Goal: Task Accomplishment & Management: Manage account settings

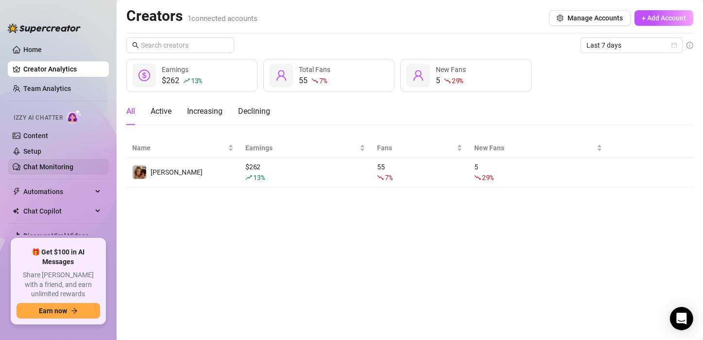
click at [63, 171] on link "Chat Monitoring" at bounding box center [48, 167] width 50 height 8
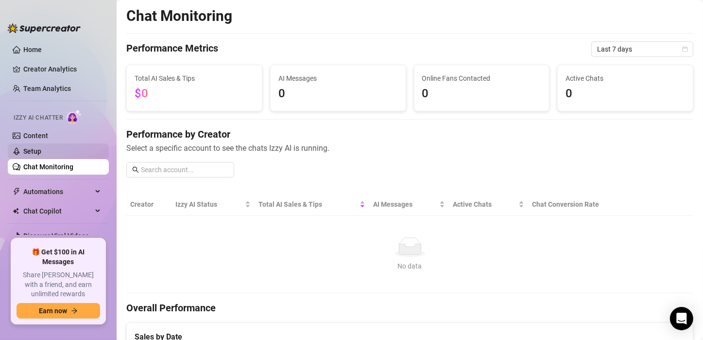
click at [40, 150] on link "Setup" at bounding box center [32, 151] width 18 height 8
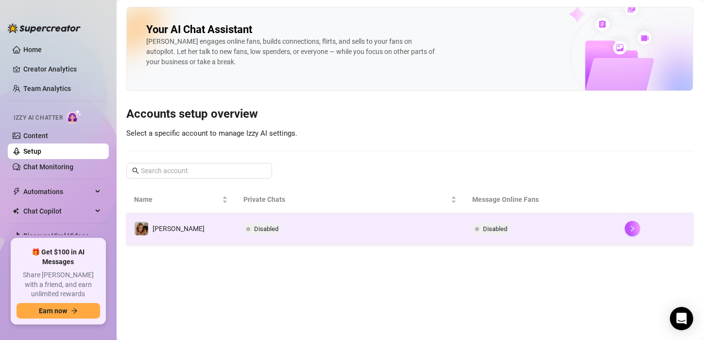
click at [247, 213] on td "Disabled" at bounding box center [350, 229] width 229 height 32
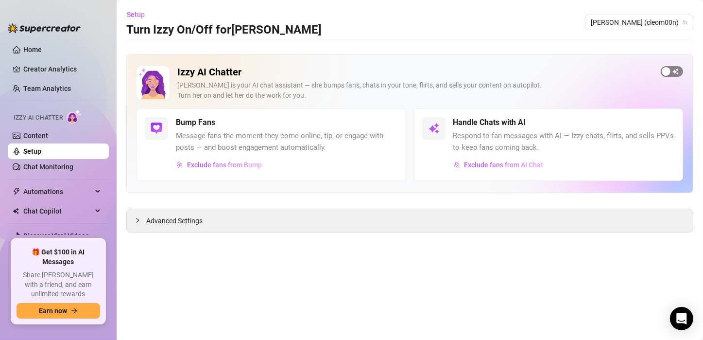
click at [518, 73] on div "button" at bounding box center [666, 71] width 9 height 9
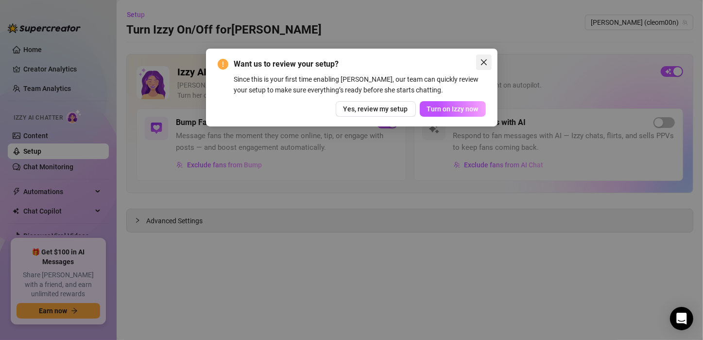
click at [488, 61] on span "Close" at bounding box center [484, 62] width 16 height 8
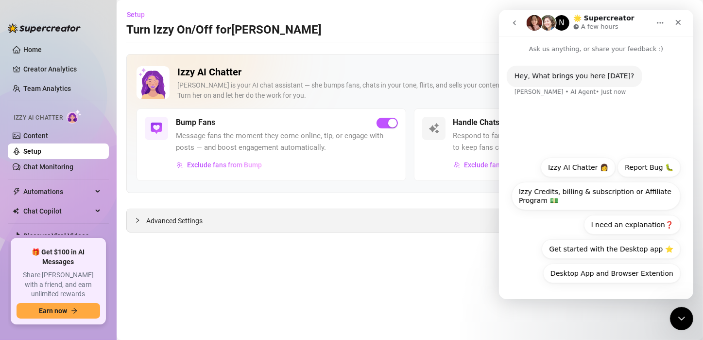
click at [168, 218] on span "Advanced Settings" at bounding box center [174, 220] width 56 height 11
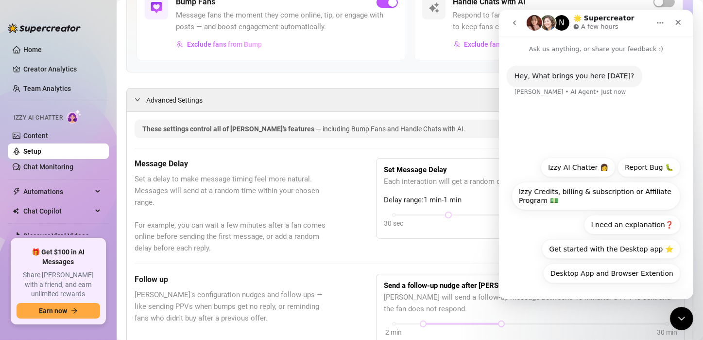
scroll to position [121, 0]
click at [65, 170] on link "Chat Monitoring" at bounding box center [48, 167] width 50 height 8
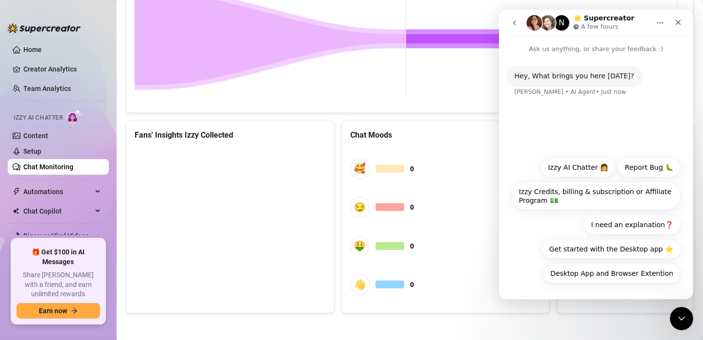
scroll to position [532, 0]
click at [51, 188] on span "Automations" at bounding box center [57, 192] width 69 height 16
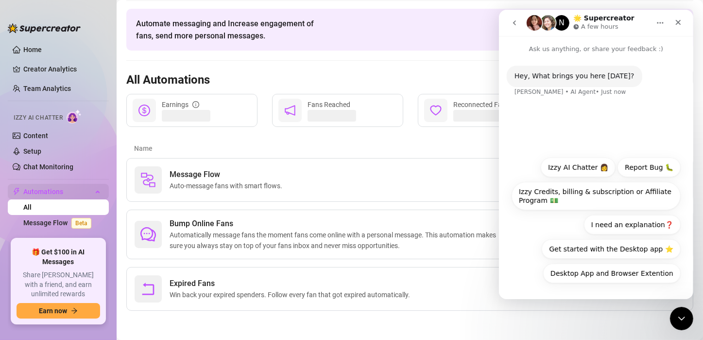
scroll to position [31, 0]
click at [227, 195] on div "Message Flow Auto-message fans with smart flows. 0 / 1 $0 0" at bounding box center [409, 181] width 567 height 44
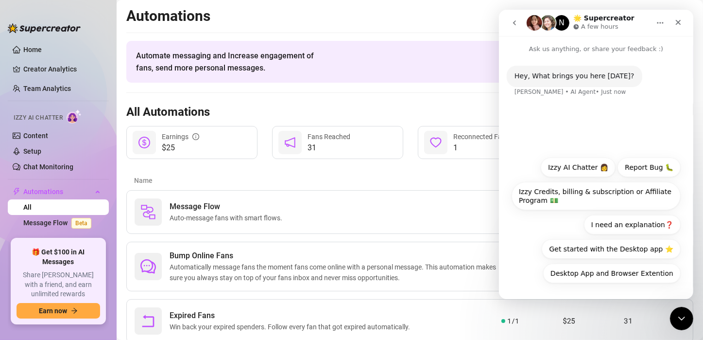
scroll to position [31, 0]
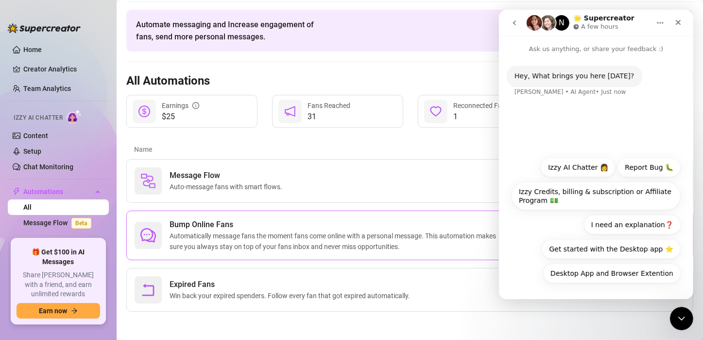
click at [191, 236] on span "Automatically message fans the moment fans come online with a personal message.…" at bounding box center [336, 240] width 332 height 21
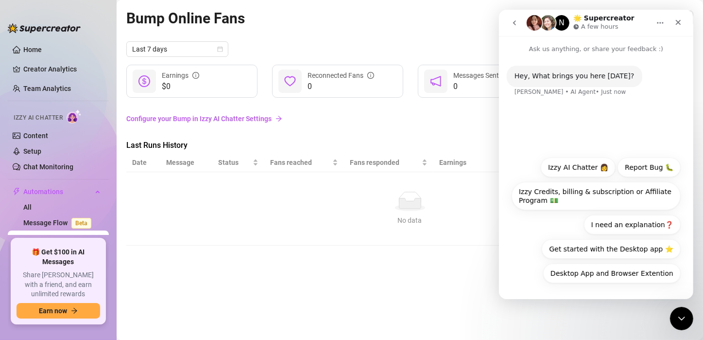
click at [204, 120] on link "Configure your Bump in Izzy AI Chatter Settings" at bounding box center [409, 118] width 567 height 11
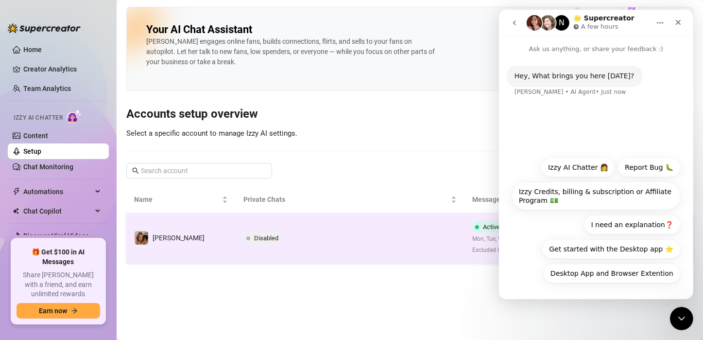
click at [236, 234] on td "Disabled" at bounding box center [350, 238] width 229 height 50
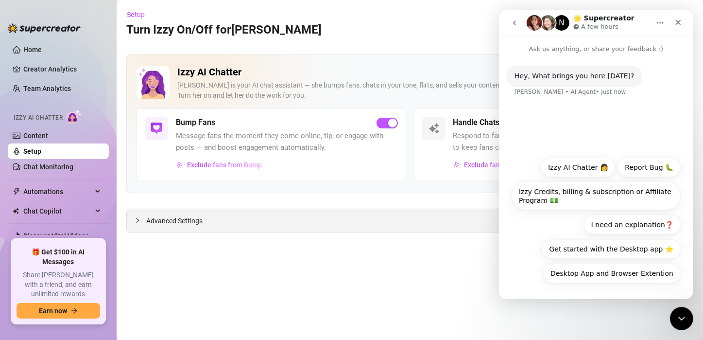
click at [314, 223] on div "Advanced Settings" at bounding box center [410, 220] width 566 height 23
click at [518, 26] on div "Close" at bounding box center [677, 22] width 17 height 17
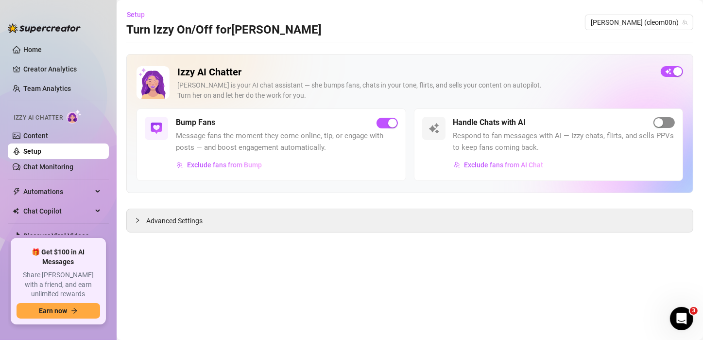
click at [518, 121] on div "button" at bounding box center [659, 122] width 9 height 9
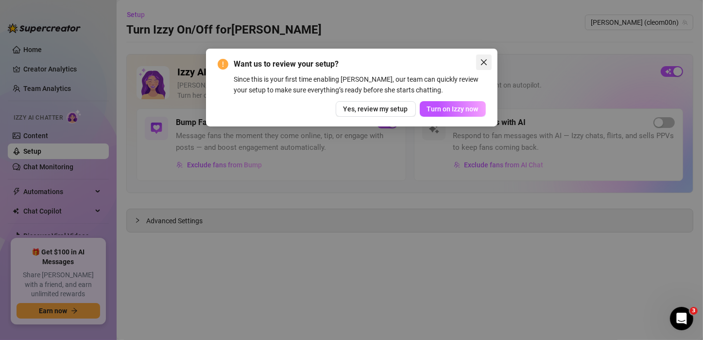
click at [483, 63] on icon "close" at bounding box center [484, 62] width 6 height 6
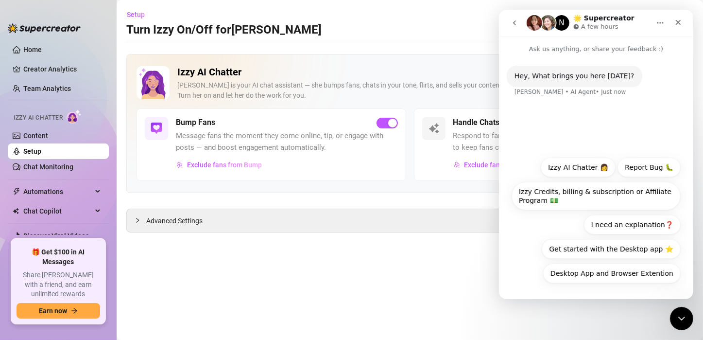
click at [38, 147] on link "Setup" at bounding box center [32, 151] width 18 height 8
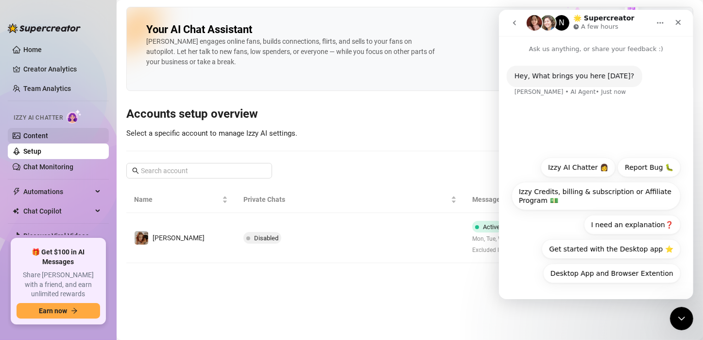
click at [32, 132] on link "Content" at bounding box center [35, 136] width 25 height 8
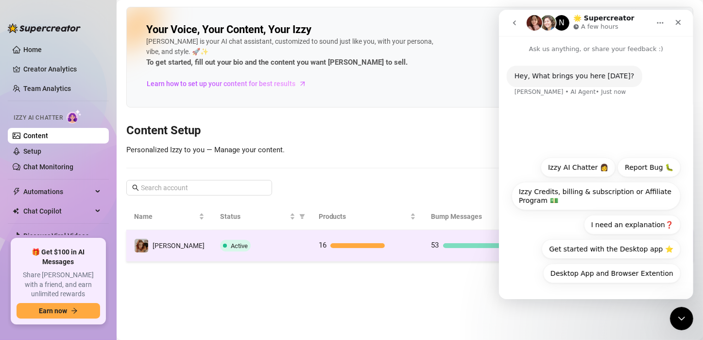
click at [403, 242] on td "16" at bounding box center [367, 246] width 113 height 32
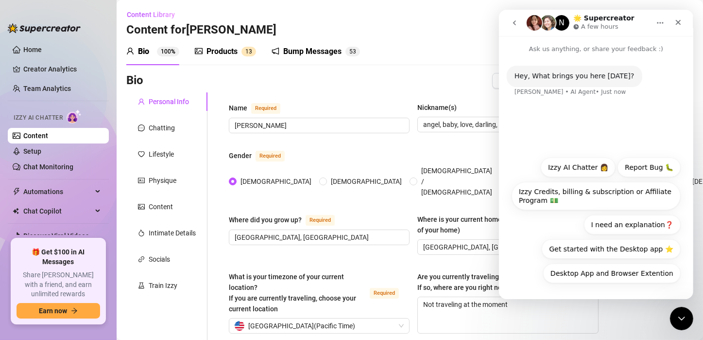
click at [212, 53] on div "Products" at bounding box center [222, 52] width 31 height 12
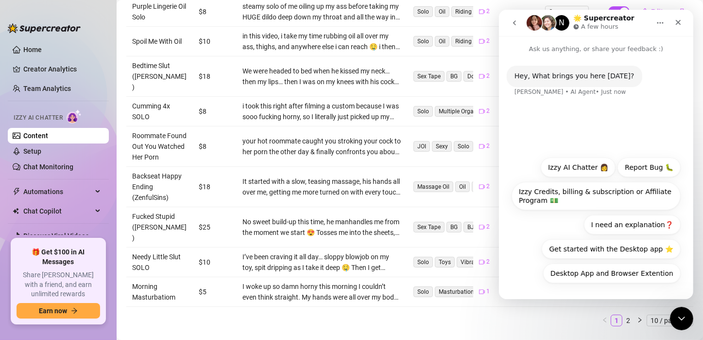
scroll to position [262, 0]
click at [518, 19] on div "Close" at bounding box center [677, 22] width 17 height 17
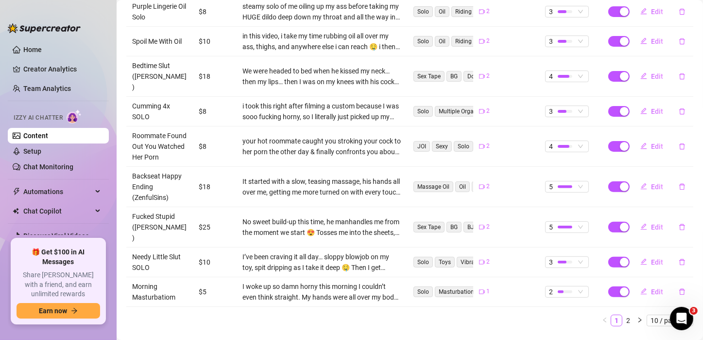
scroll to position [262, 0]
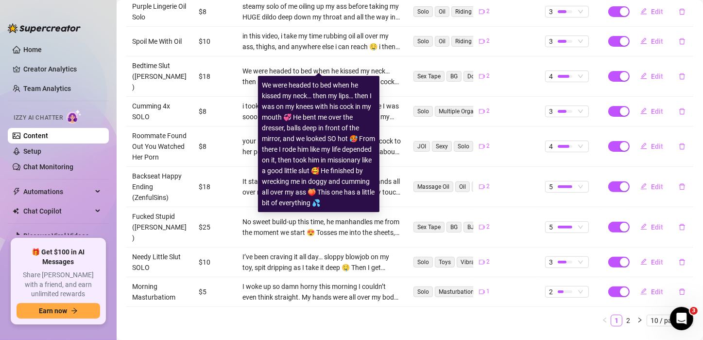
click at [244, 66] on div "We were headed to bed when he kissed my neck… then my lips… then I was on my kn…" at bounding box center [321, 76] width 158 height 21
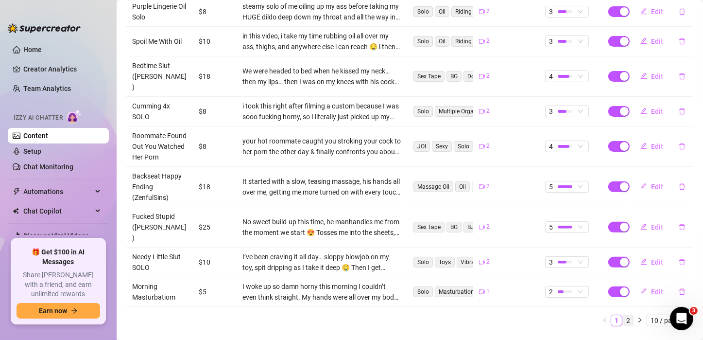
click at [518, 242] on link "2" at bounding box center [628, 320] width 11 height 11
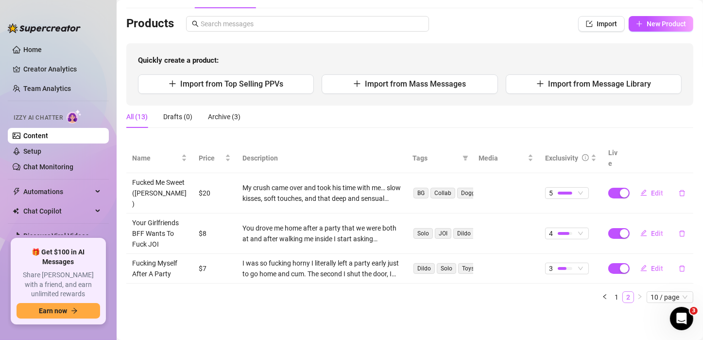
scroll to position [35, 0]
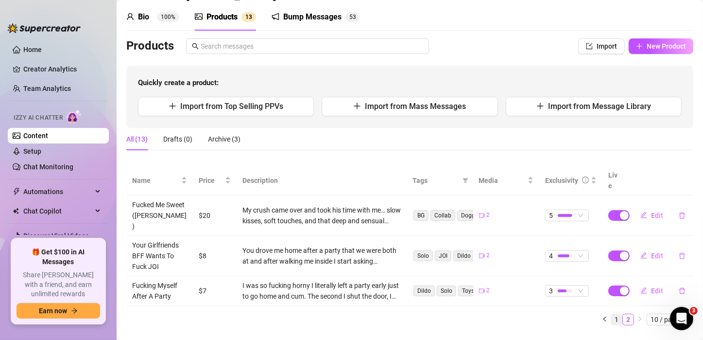
click at [518, 242] on link "1" at bounding box center [616, 319] width 11 height 11
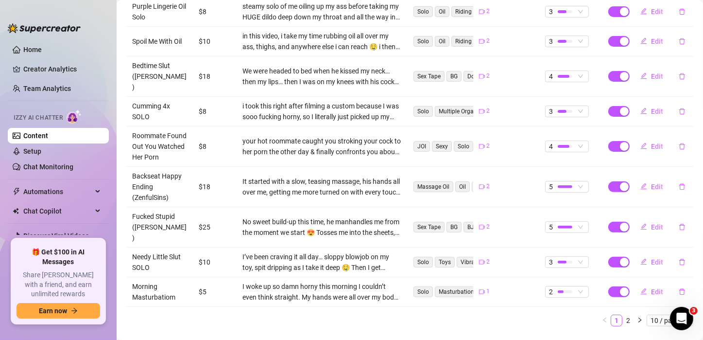
scroll to position [262, 0]
click at [28, 148] on link "Setup" at bounding box center [32, 151] width 18 height 8
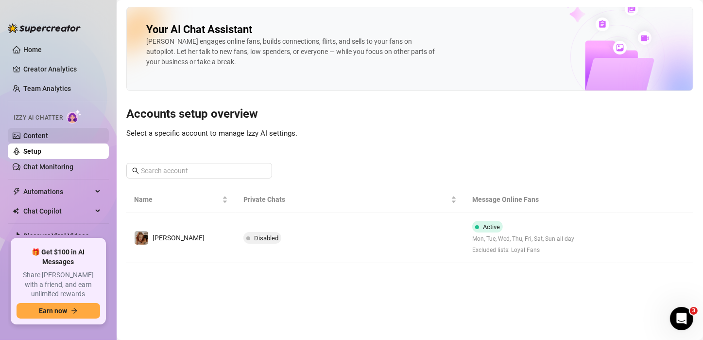
click at [35, 137] on link "Content" at bounding box center [35, 136] width 25 height 8
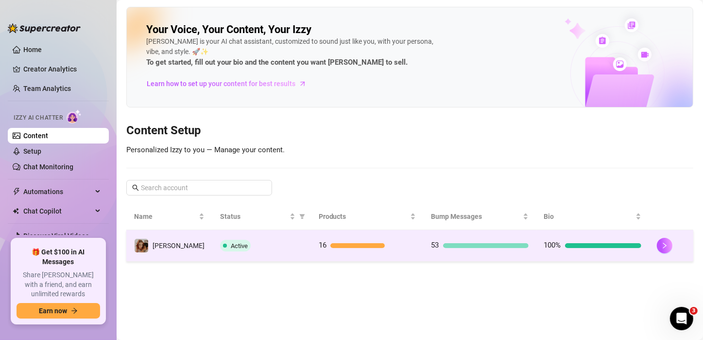
click at [432, 242] on span "53" at bounding box center [436, 245] width 8 height 9
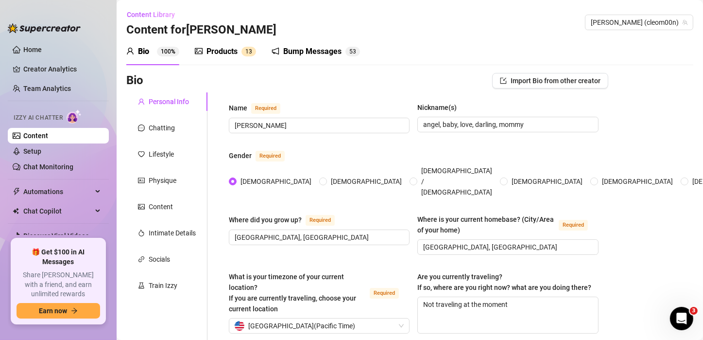
click at [293, 59] on div "Bump Messages 5 3" at bounding box center [316, 51] width 88 height 27
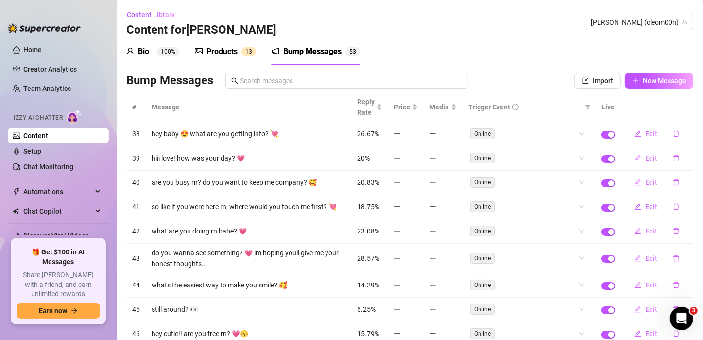
scroll to position [83, 0]
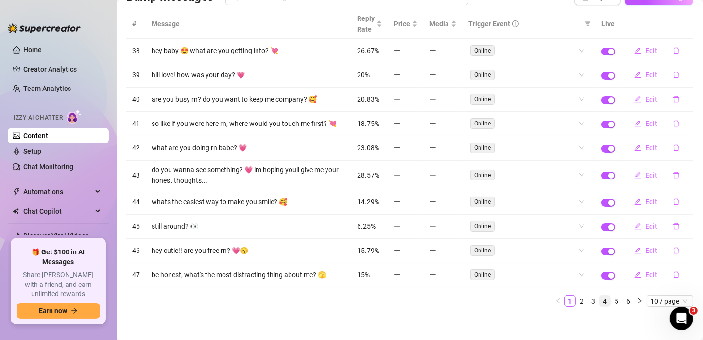
click at [518, 242] on link "4" at bounding box center [605, 300] width 11 height 11
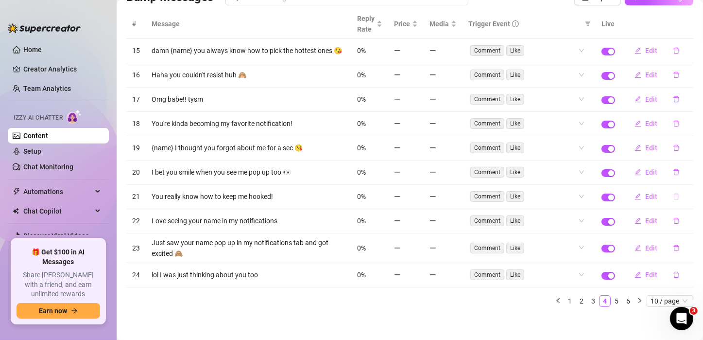
click at [518, 199] on button "button" at bounding box center [676, 197] width 22 height 16
click at [518, 174] on span "Yes" at bounding box center [687, 174] width 12 height 8
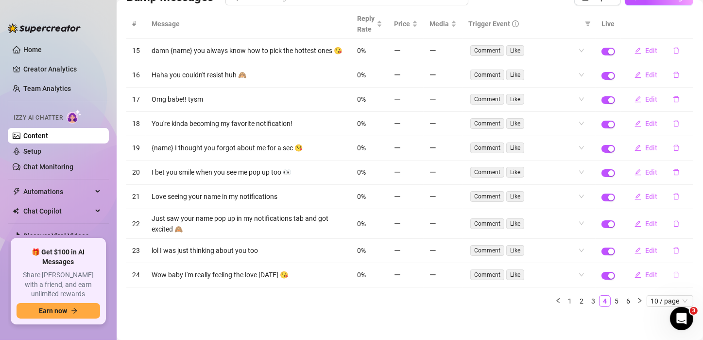
click at [518, 242] on button "button" at bounding box center [676, 275] width 22 height 16
click at [518, 242] on span "Yes" at bounding box center [687, 252] width 12 height 8
click at [518, 242] on link "5" at bounding box center [616, 300] width 11 height 11
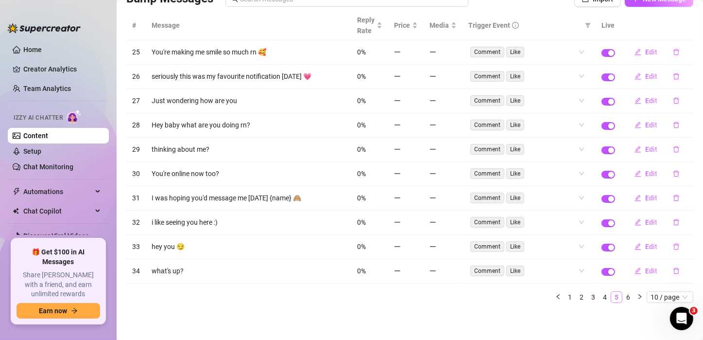
scroll to position [77, 0]
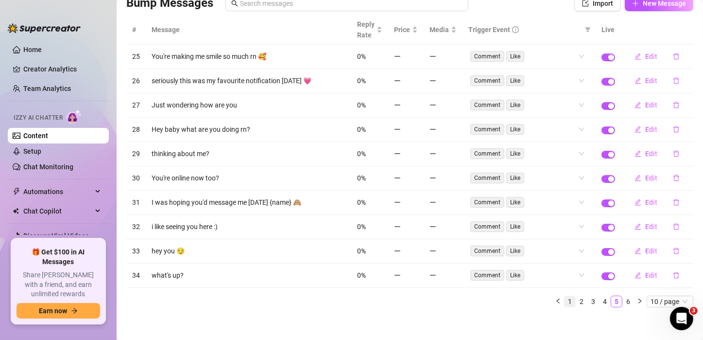
click at [518, 242] on link "1" at bounding box center [570, 301] width 11 height 11
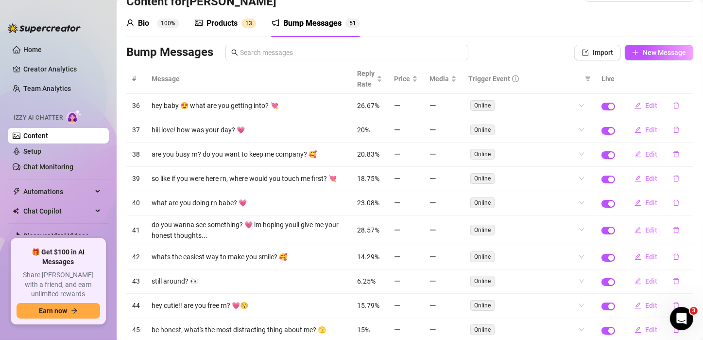
scroll to position [0, 0]
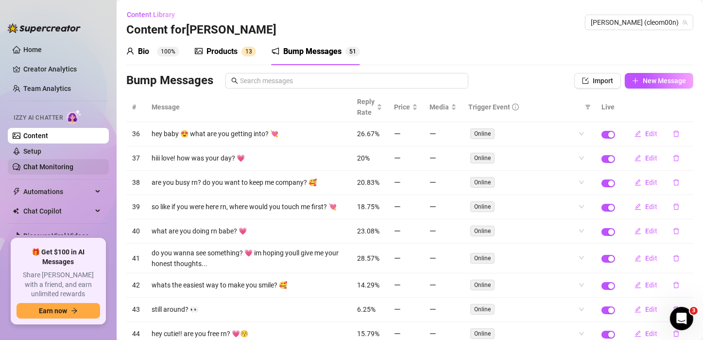
click at [43, 163] on link "Chat Monitoring" at bounding box center [48, 167] width 50 height 8
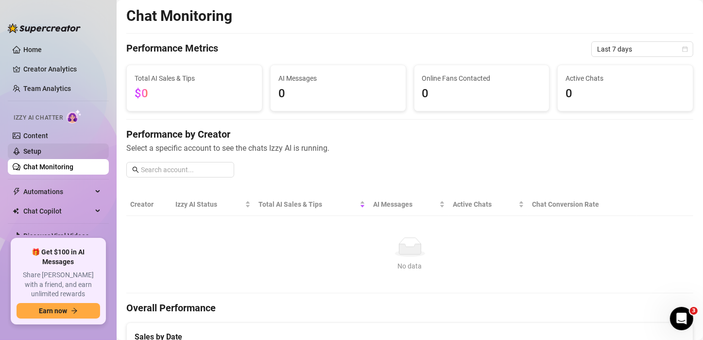
click at [39, 154] on link "Setup" at bounding box center [32, 151] width 18 height 8
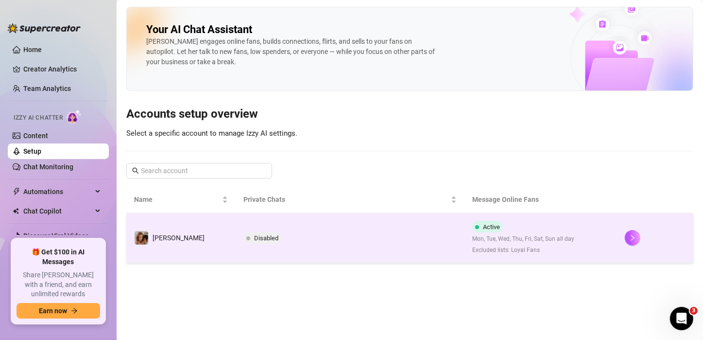
click at [254, 236] on span "Disabled" at bounding box center [266, 237] width 24 height 7
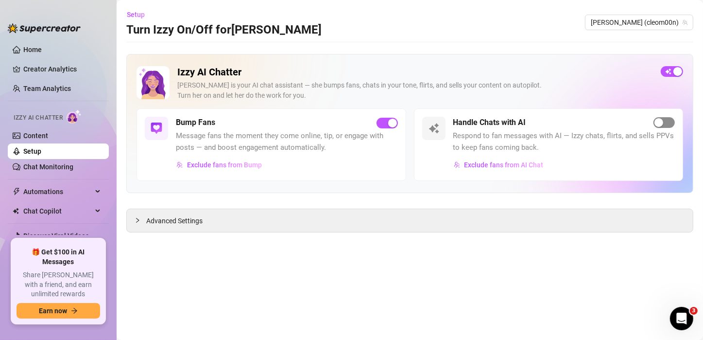
click at [518, 119] on div "button" at bounding box center [659, 122] width 9 height 9
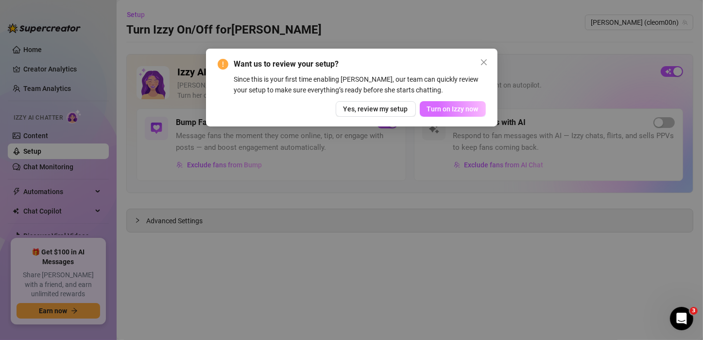
click at [448, 113] on button "Turn on Izzy now" at bounding box center [453, 109] width 66 height 16
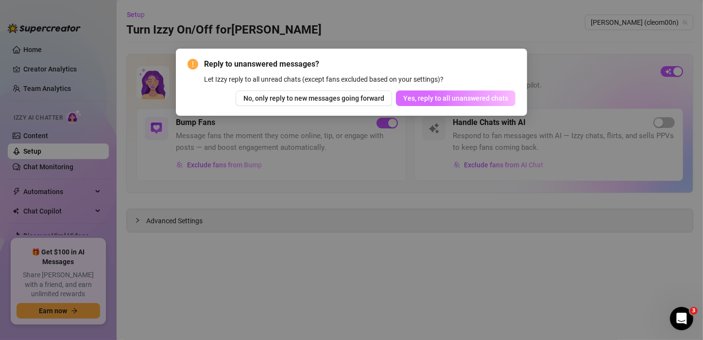
click at [430, 105] on button "Yes, reply to all unanswered chats" at bounding box center [456, 98] width 120 height 16
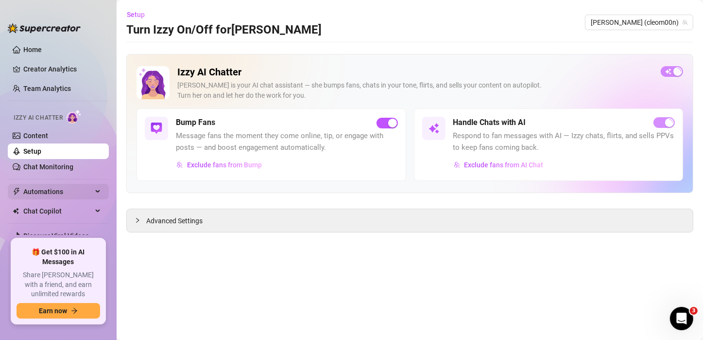
click at [50, 190] on span "Automations" at bounding box center [57, 192] width 69 height 16
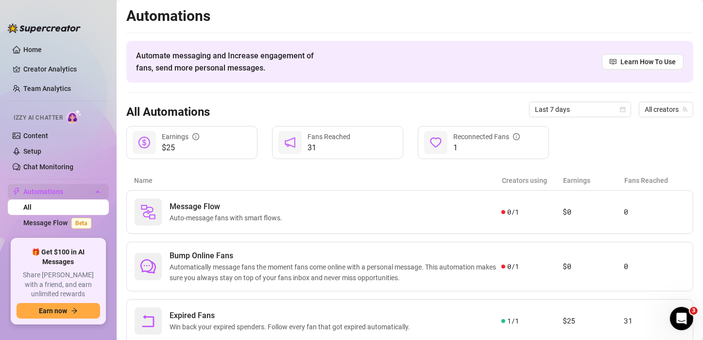
click at [50, 190] on span "Automations" at bounding box center [57, 192] width 69 height 16
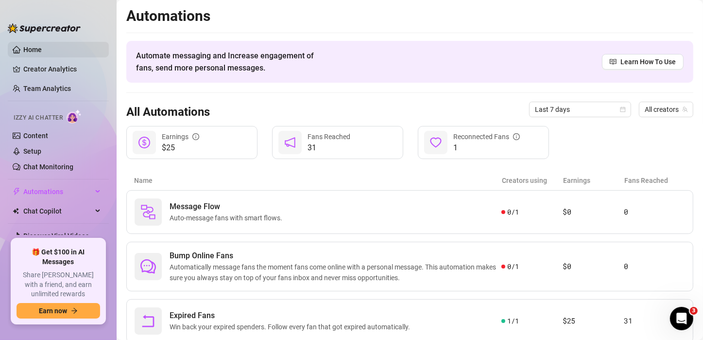
click at [42, 46] on link "Home" at bounding box center [32, 50] width 18 height 8
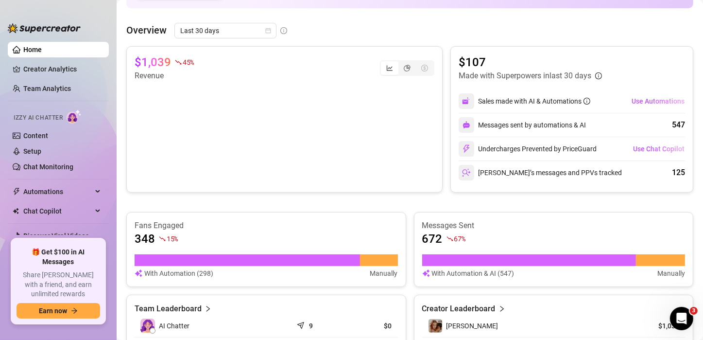
scroll to position [203, 0]
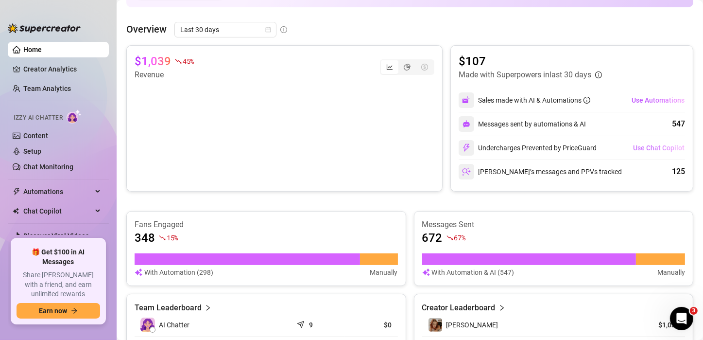
click at [518, 145] on span "Use Chat Copilot" at bounding box center [659, 148] width 52 height 8
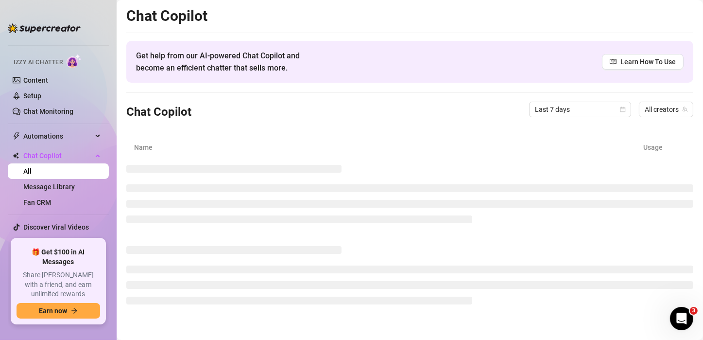
scroll to position [69, 0]
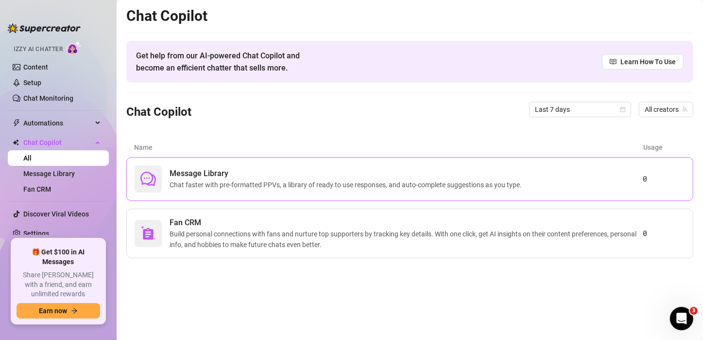
click at [274, 191] on div "Message Library Chat faster with pre-formatted PPVs, a library of ready to use …" at bounding box center [389, 178] width 508 height 27
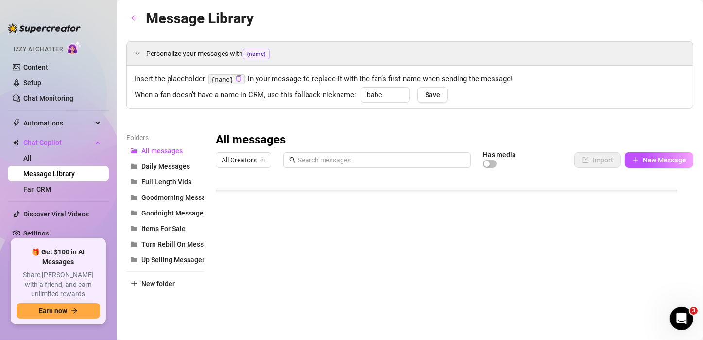
scroll to position [319, 0]
click at [41, 67] on link "Content" at bounding box center [35, 67] width 25 height 8
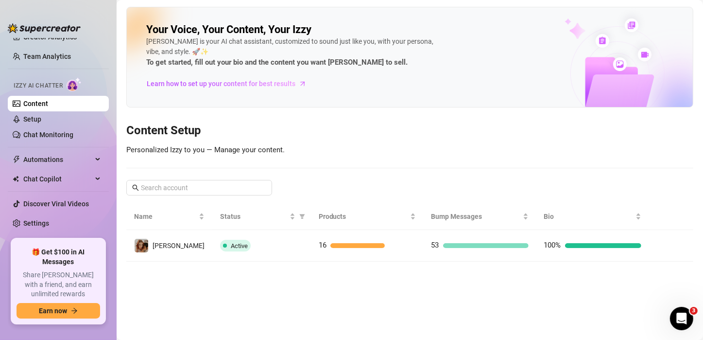
scroll to position [22, 0]
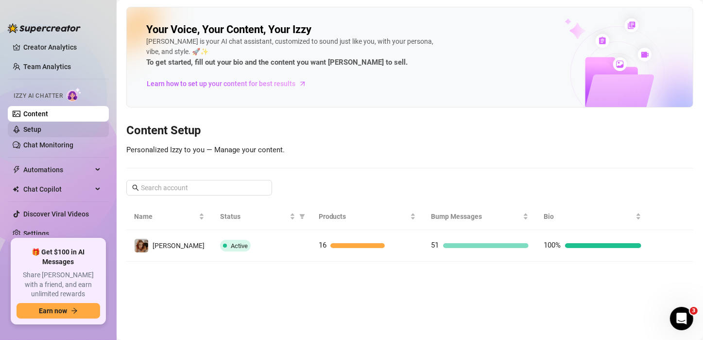
click at [38, 127] on link "Setup" at bounding box center [32, 129] width 18 height 8
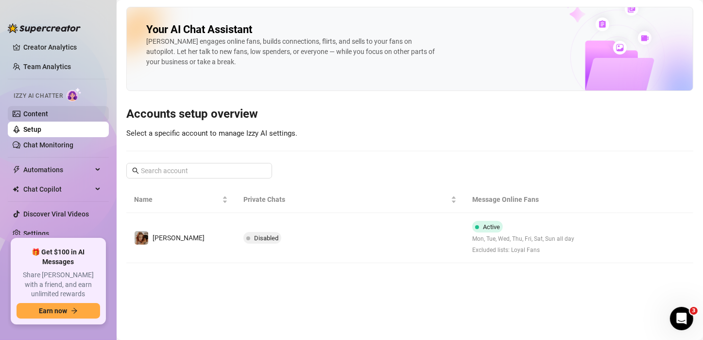
click at [40, 117] on link "Content" at bounding box center [35, 114] width 25 height 8
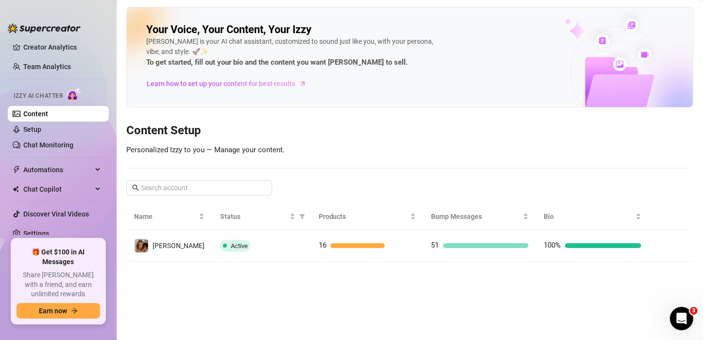
click at [40, 117] on link "Content" at bounding box center [35, 114] width 25 height 8
click at [57, 173] on span "Automations" at bounding box center [57, 170] width 69 height 16
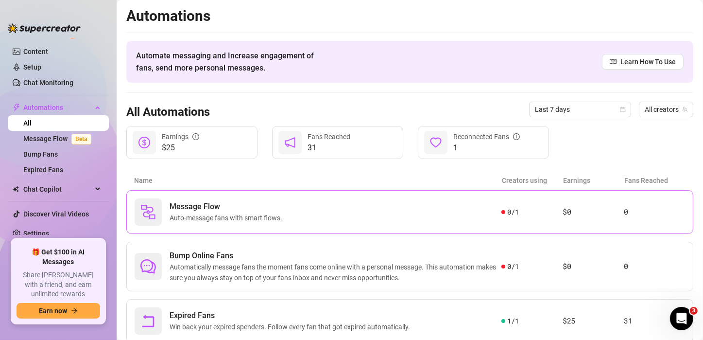
scroll to position [31, 0]
